Goal: Task Accomplishment & Management: Manage account settings

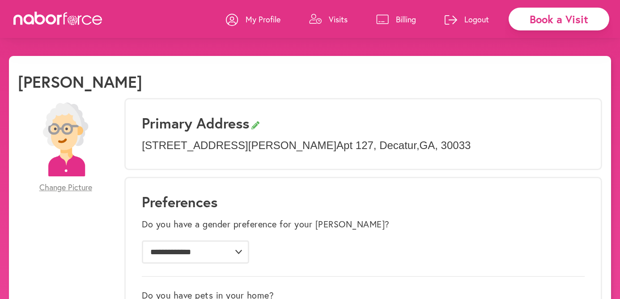
click at [400, 17] on p "Billing" at bounding box center [406, 19] width 20 height 11
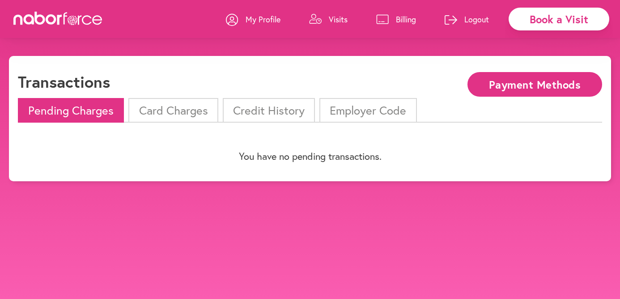
click at [182, 106] on li "Card Charges" at bounding box center [172, 110] width 89 height 25
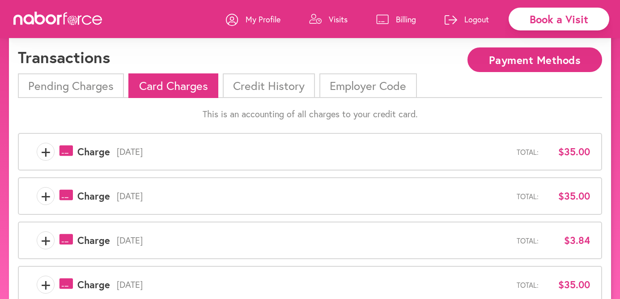
scroll to position [34, 0]
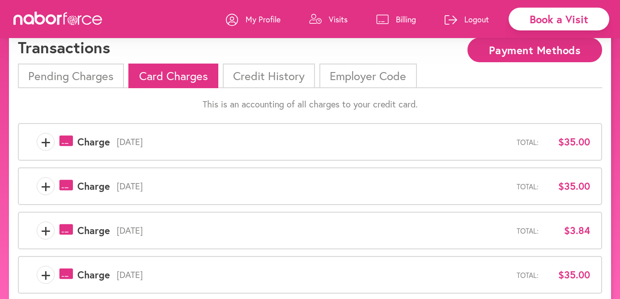
click at [283, 76] on li "Credit History" at bounding box center [269, 75] width 92 height 25
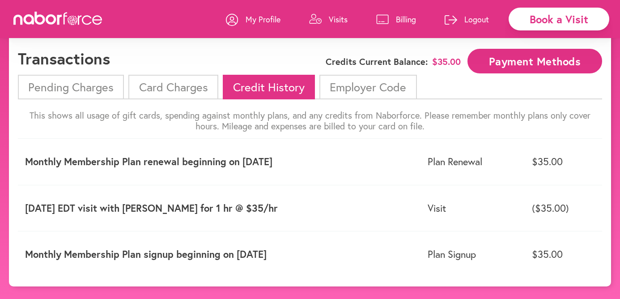
scroll to position [25, 0]
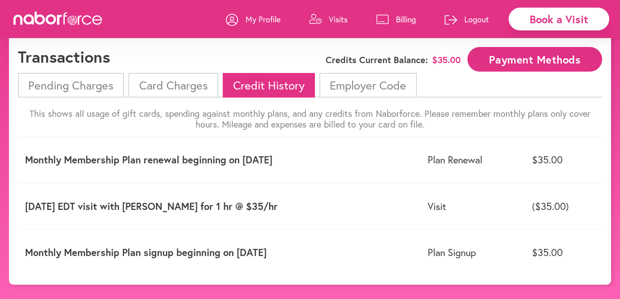
click at [274, 21] on p "My Profile" at bounding box center [262, 19] width 35 height 11
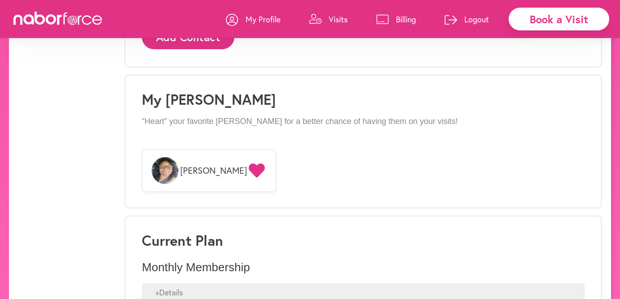
scroll to position [712, 0]
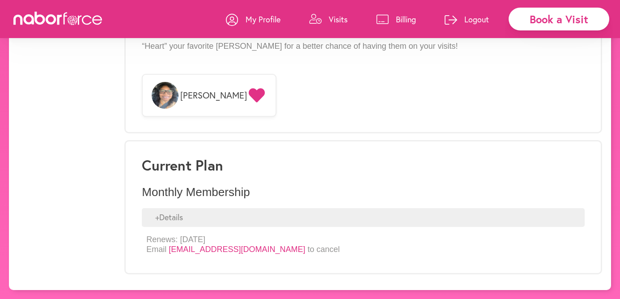
click at [174, 215] on div "+ Details" at bounding box center [363, 217] width 443 height 19
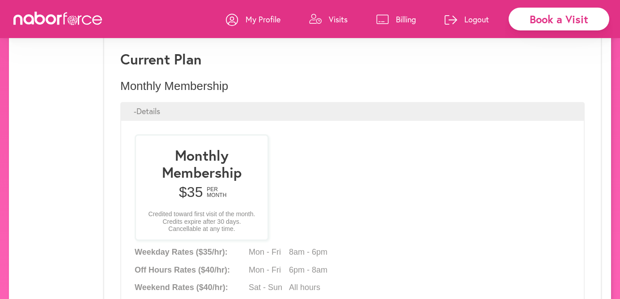
scroll to position [808, 0]
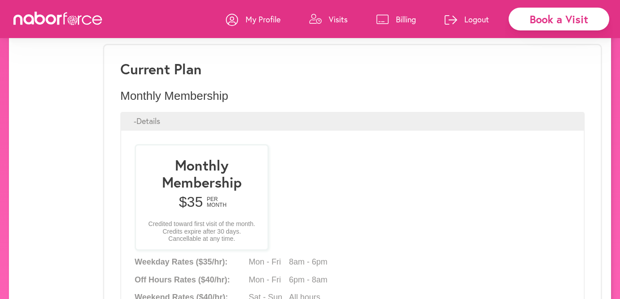
click at [250, 22] on p "My Profile" at bounding box center [262, 19] width 35 height 11
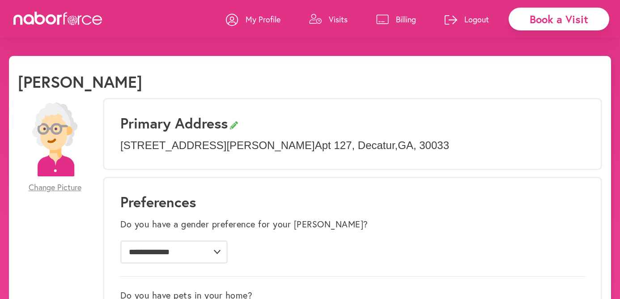
click at [57, 149] on img at bounding box center [55, 139] width 74 height 74
click at [329, 20] on p "Visits" at bounding box center [338, 19] width 19 height 11
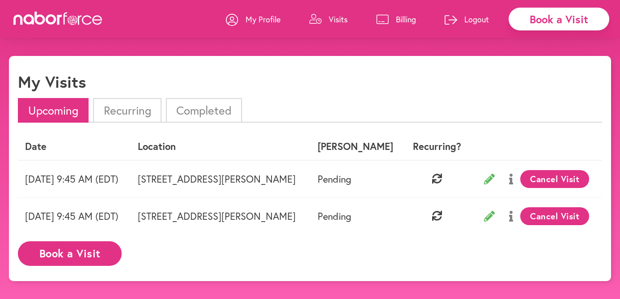
click at [401, 16] on p "Billing" at bounding box center [406, 19] width 20 height 11
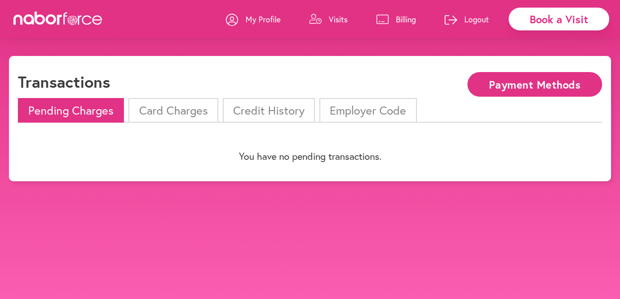
click at [162, 112] on li "Card Charges" at bounding box center [172, 110] width 89 height 25
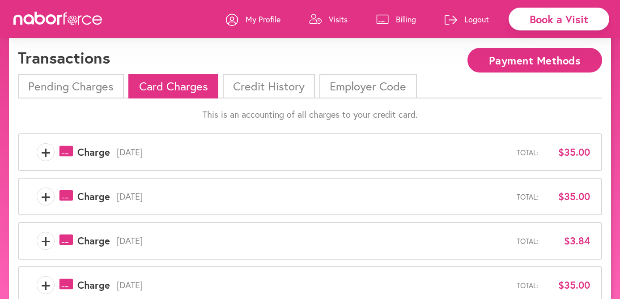
scroll to position [56, 0]
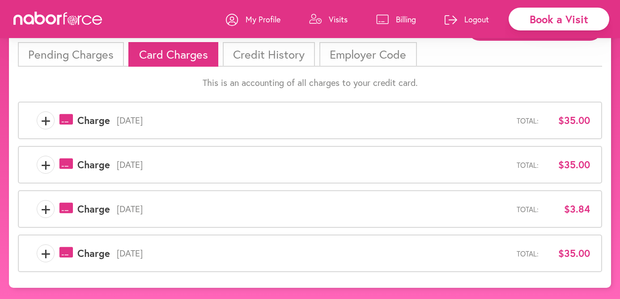
click at [279, 54] on li "Credit History" at bounding box center [269, 54] width 92 height 25
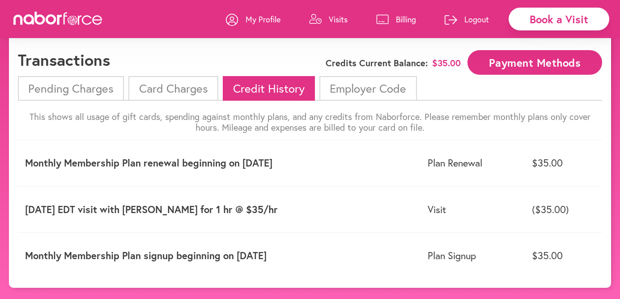
scroll to position [25, 0]
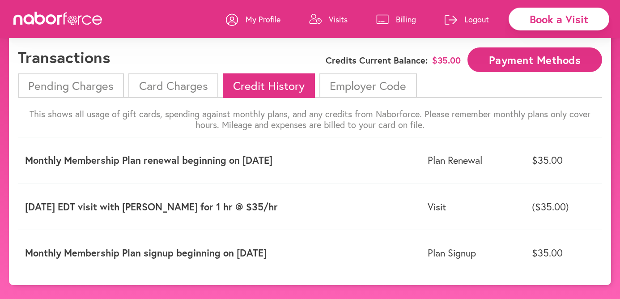
click at [375, 90] on li "Employer Code" at bounding box center [367, 85] width 97 height 25
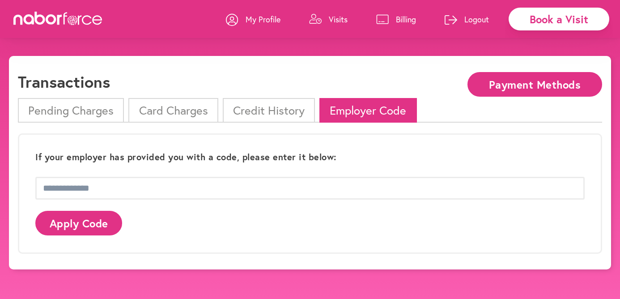
click at [285, 112] on li "Credit History" at bounding box center [269, 110] width 92 height 25
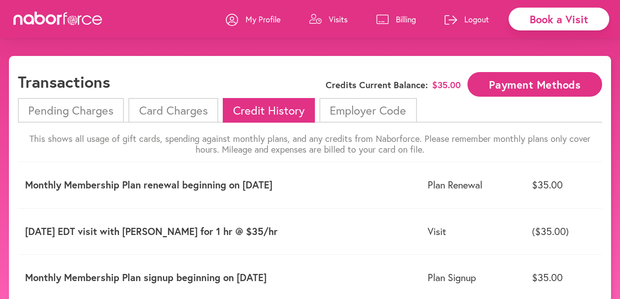
click at [485, 83] on button "Payment Methods" at bounding box center [534, 84] width 135 height 25
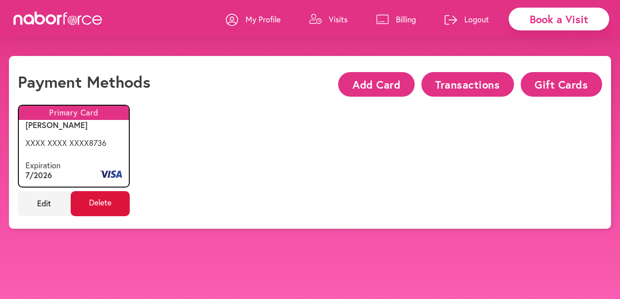
click at [97, 203] on span "Delete" at bounding box center [100, 203] width 59 height 25
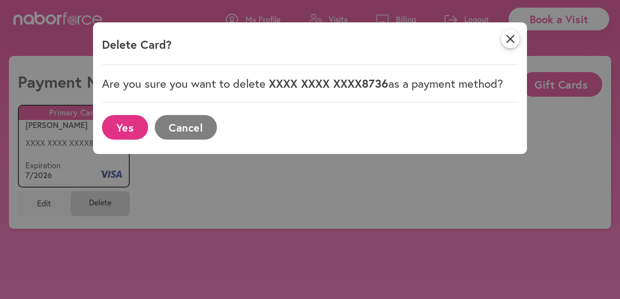
click at [118, 124] on button "Yes" at bounding box center [125, 127] width 46 height 25
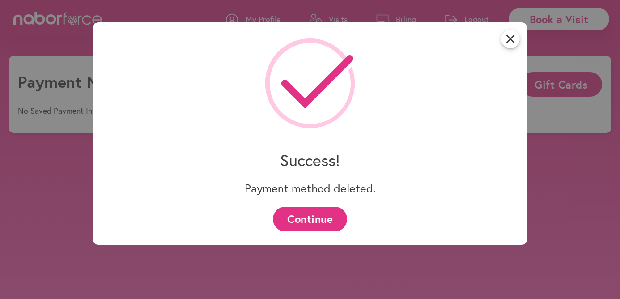
click at [329, 217] on button "Continue" at bounding box center [310, 219] width 74 height 25
